Goal: Learn about a topic: Learn about a topic

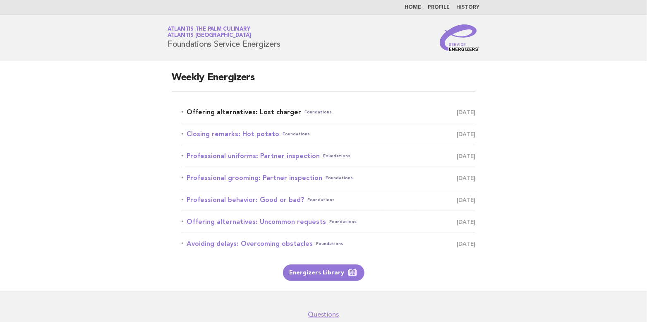
click at [231, 112] on link "Offering alternatives: Lost charger Foundations September 29" at bounding box center [329, 112] width 294 height 12
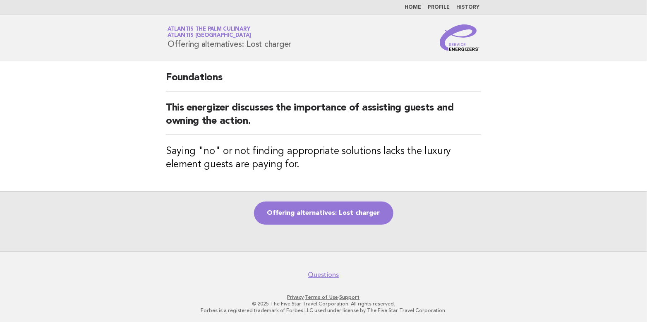
drag, startPoint x: 169, startPoint y: 41, endPoint x: 299, endPoint y: 42, distance: 129.8
click at [299, 42] on div "Service Energizers Atlantis The Palm Culinary Atlantis Dubai Offering alternati…" at bounding box center [323, 37] width 335 height 26
copy h1 "Offering alternatives: Lost charger"
click at [173, 213] on div "Offering alternatives: Lost charger" at bounding box center [323, 221] width 647 height 60
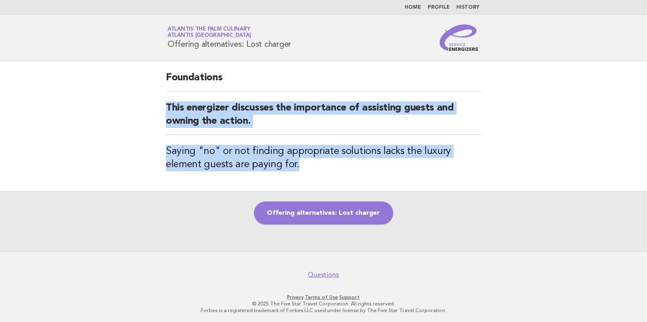
drag, startPoint x: 168, startPoint y: 106, endPoint x: 316, endPoint y: 160, distance: 157.4
click at [316, 160] on div "Foundations This energizer discusses the importance of assisting guests and own…" at bounding box center [323, 126] width 335 height 130
copy div "This energizer discusses the importance of assisting guests and owning the acti…"
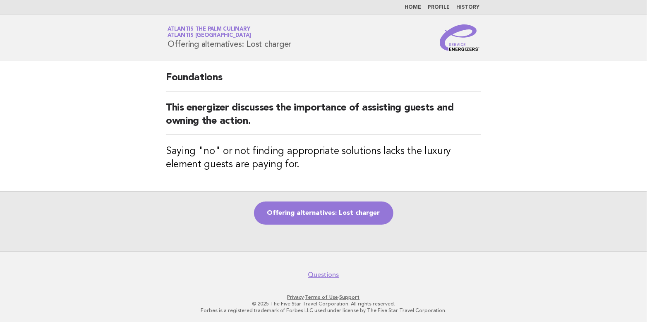
click at [471, 208] on div "Offering alternatives: Lost charger" at bounding box center [323, 221] width 647 height 60
click at [343, 212] on link "Offering alternatives: Lost charger" at bounding box center [323, 212] width 139 height 23
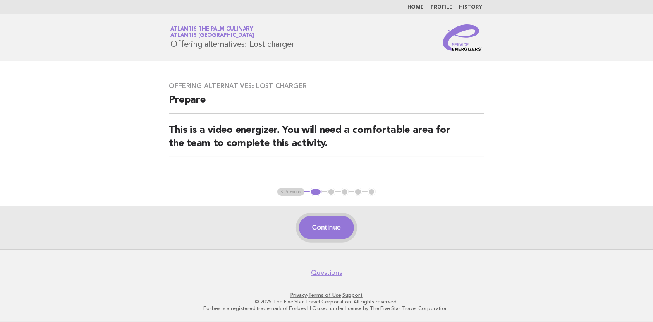
click at [318, 226] on button "Continue" at bounding box center [326, 227] width 55 height 23
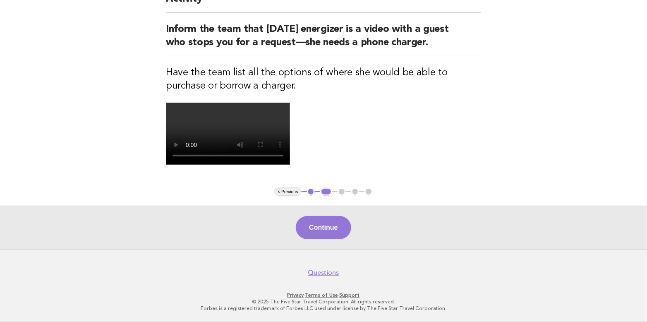
scroll to position [165, 0]
click at [334, 239] on button "Continue" at bounding box center [323, 227] width 55 height 23
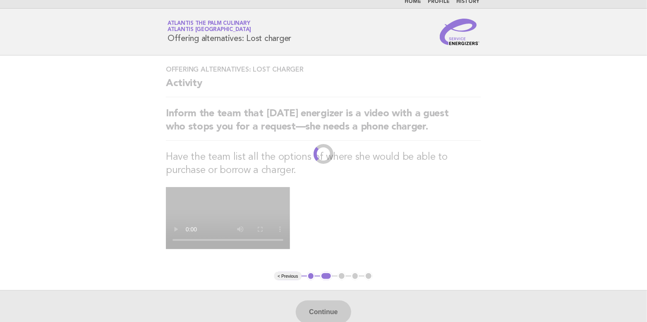
scroll to position [0, 0]
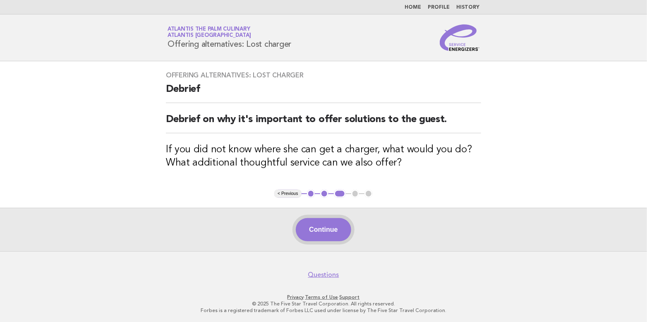
click at [323, 226] on button "Continue" at bounding box center [323, 229] width 55 height 23
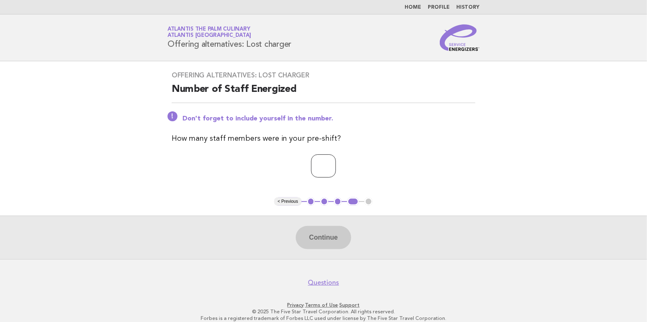
click at [336, 162] on input "*" at bounding box center [323, 165] width 25 height 23
type input "*"
click at [336, 162] on input "*" at bounding box center [323, 165] width 25 height 23
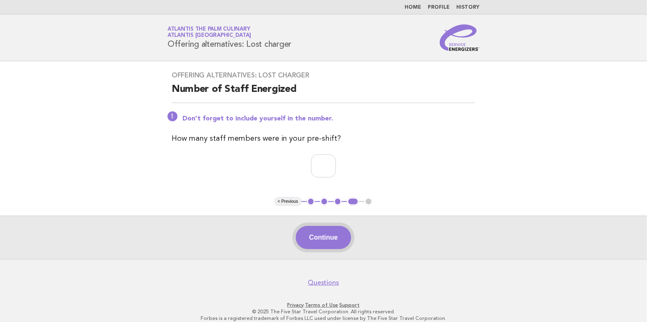
click at [327, 234] on button "Continue" at bounding box center [323, 237] width 55 height 23
